Goal: Information Seeking & Learning: Check status

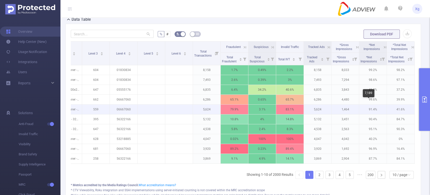
scroll to position [121, 0]
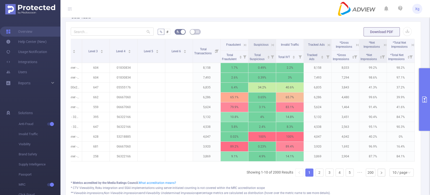
click at [355, 45] on icon at bounding box center [357, 45] width 5 height 5
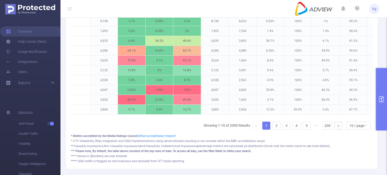
scroll to position [0, 208]
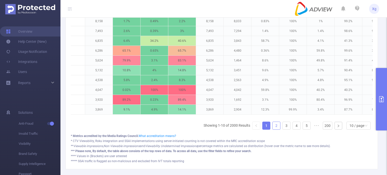
click at [275, 130] on link "2" at bounding box center [277, 126] width 8 height 8
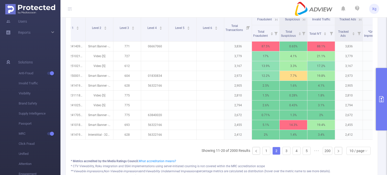
scroll to position [0, 68]
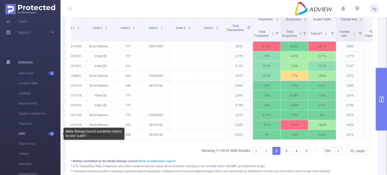
click at [49, 134] on span "button" at bounding box center [51, 134] width 7 height 3
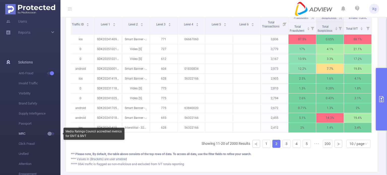
scroll to position [0, 36]
click at [47, 134] on button "button" at bounding box center [50, 133] width 7 height 3
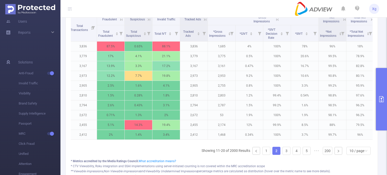
scroll to position [0, 230]
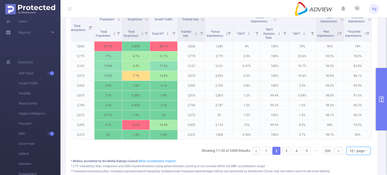
click at [358, 155] on div "10 / page" at bounding box center [357, 151] width 15 height 8
click at [357, 147] on li "50 / page" at bounding box center [355, 145] width 24 height 8
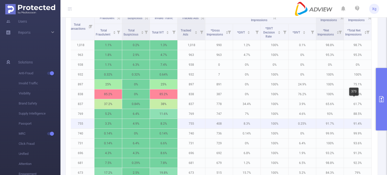
scroll to position [146, 0]
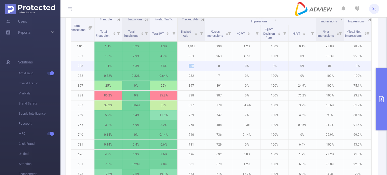
drag, startPoint x: 184, startPoint y: 71, endPoint x: 193, endPoint y: 70, distance: 8.8
click at [193, 70] on p "938" at bounding box center [191, 66] width 27 height 10
click at [243, 70] on p "0%" at bounding box center [246, 66] width 27 height 10
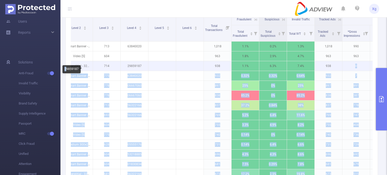
scroll to position [0, 50]
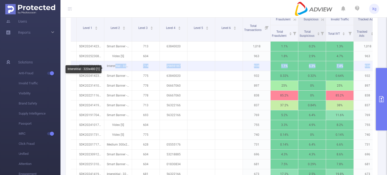
drag, startPoint x: 192, startPoint y: 70, endPoint x: 115, endPoint y: 70, distance: 77.1
click at [115, 70] on tr "JS android SDK20251613040323zjmtafflsbgt99q Interstitial - 320x480 [1] 714 2985…" at bounding box center [284, 66] width 527 height 10
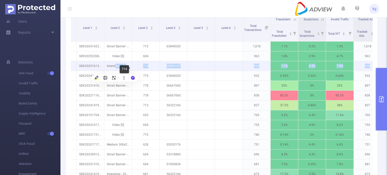
click at [141, 66] on p "714" at bounding box center [145, 66] width 27 height 10
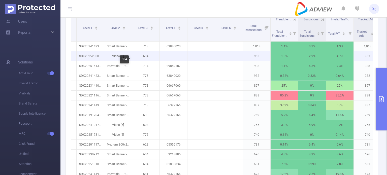
click at [147, 59] on p "604" at bounding box center [145, 56] width 27 height 10
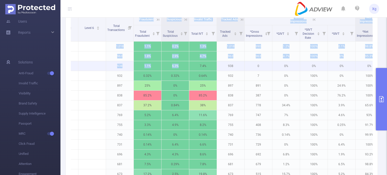
scroll to position [0, 230]
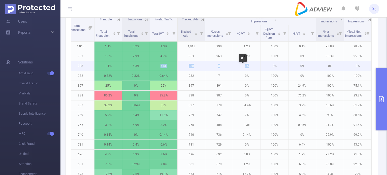
drag, startPoint x: 328, startPoint y: 70, endPoint x: 246, endPoint y: 70, distance: 81.7
click at [246, 70] on tr "JS android SDK20251613040323zjmtafflsbgt99q Interstitial - 320x480 [1] 714 2985…" at bounding box center [108, 66] width 527 height 10
click at [257, 69] on p "0%" at bounding box center [246, 66] width 27 height 10
drag, startPoint x: 151, startPoint y: 70, endPoint x: 169, endPoint y: 71, distance: 18.7
click at [169, 71] on p "7.4%" at bounding box center [163, 66] width 27 height 10
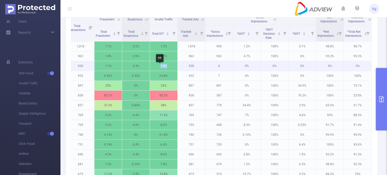
click at [164, 68] on p "7.4%" at bounding box center [163, 66] width 27 height 10
drag, startPoint x: 154, startPoint y: 69, endPoint x: 166, endPoint y: 69, distance: 11.4
click at [164, 69] on p "7.4%" at bounding box center [163, 66] width 27 height 10
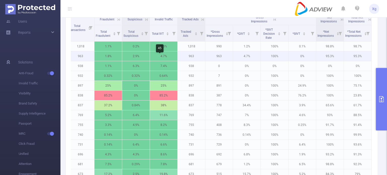
click at [165, 56] on p "4.7%" at bounding box center [163, 56] width 27 height 10
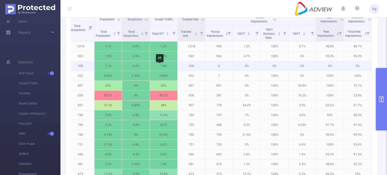
click at [165, 70] on p "7.4%" at bounding box center [163, 66] width 27 height 10
drag, startPoint x: 166, startPoint y: 68, endPoint x: 151, endPoint y: 68, distance: 14.4
click at [151, 68] on p "7.4%" at bounding box center [163, 66] width 27 height 10
click at [211, 66] on p "0" at bounding box center [218, 66] width 27 height 10
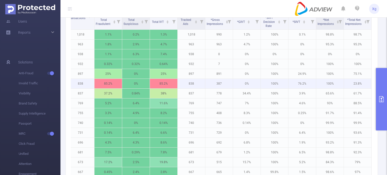
scroll to position [196, 0]
